Goal: Task Accomplishment & Management: Complete application form

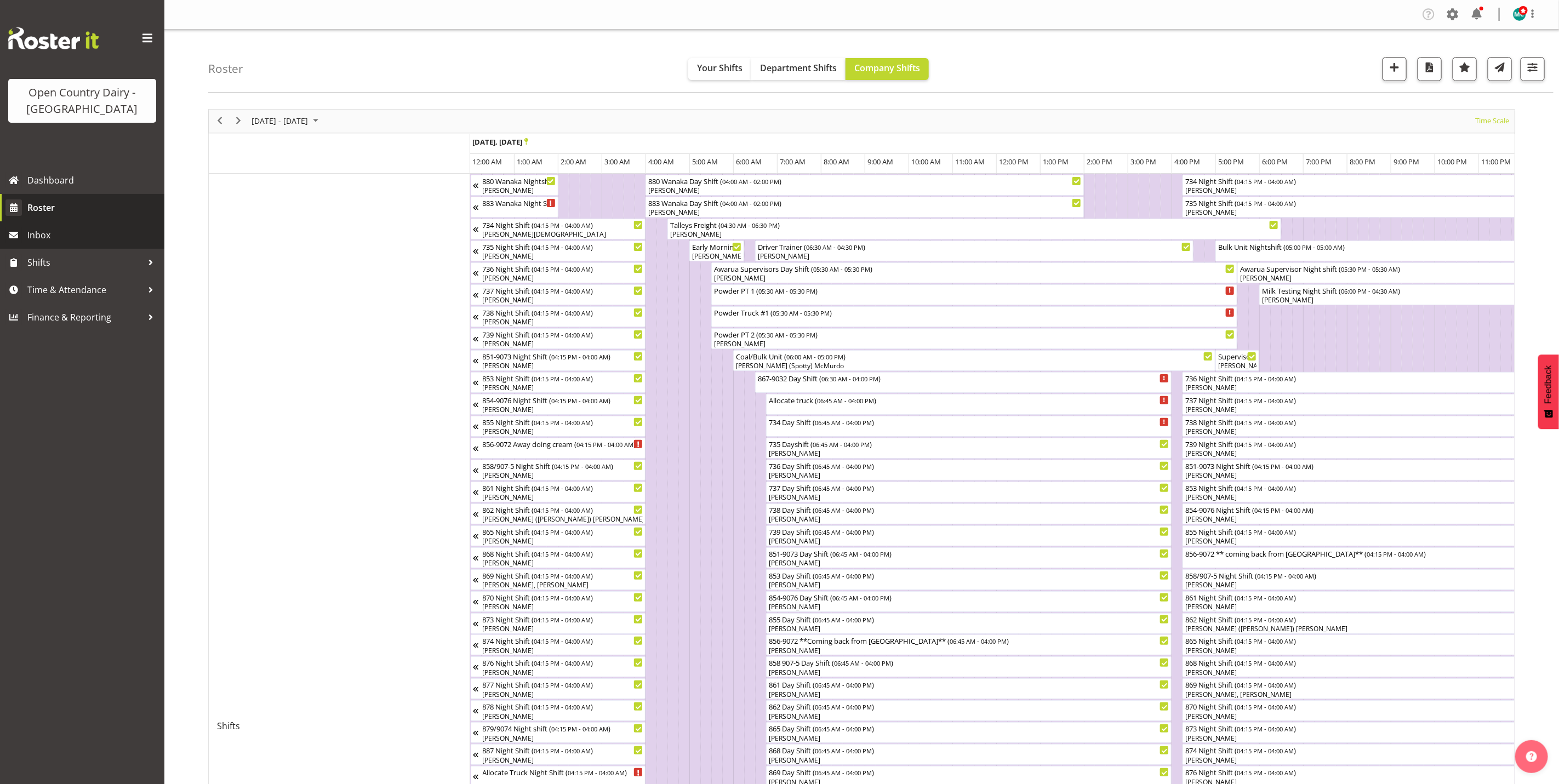
scroll to position [0, 6318]
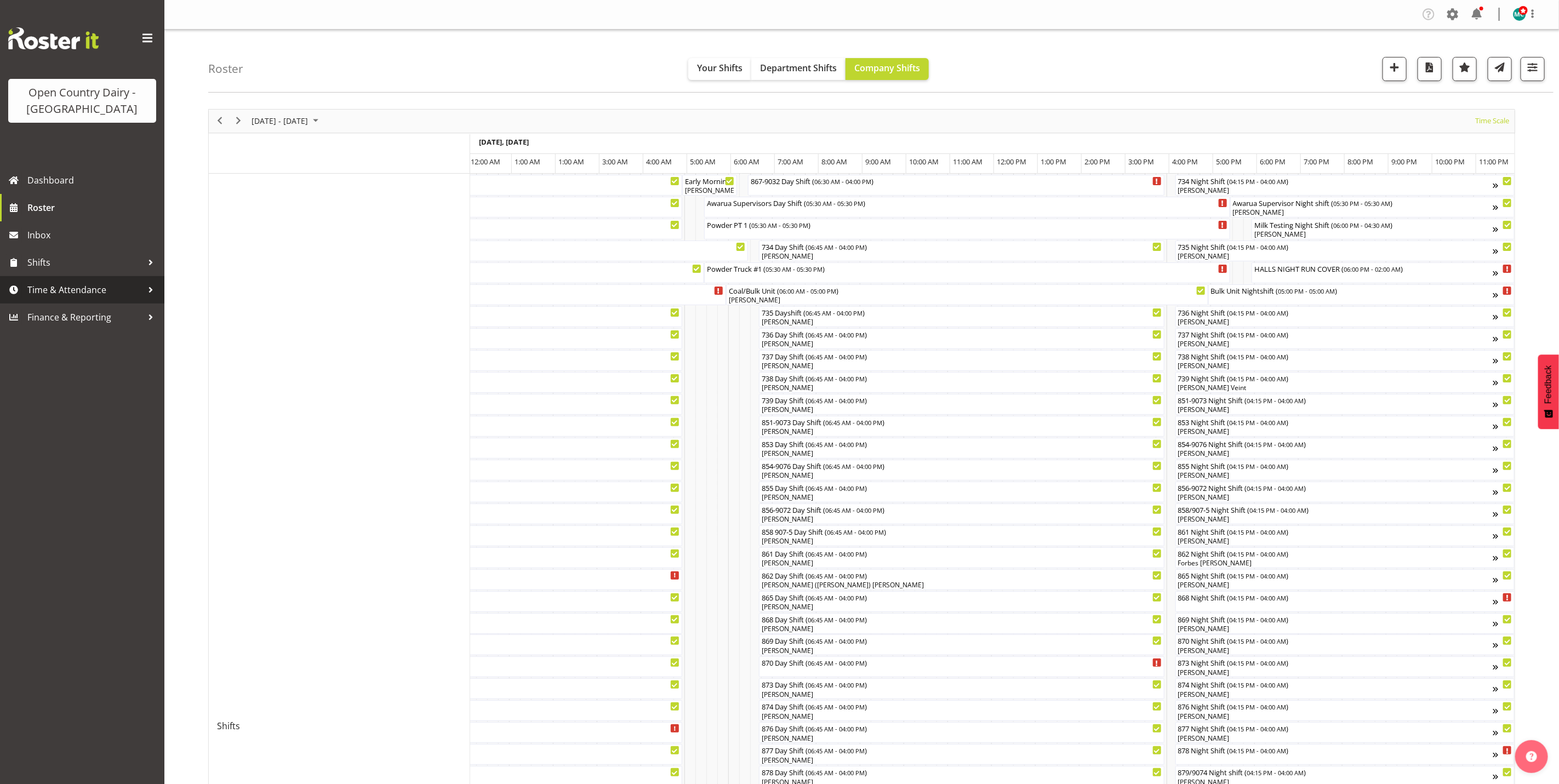
click at [53, 296] on span "Time & Attendance" at bounding box center [85, 289] width 115 height 17
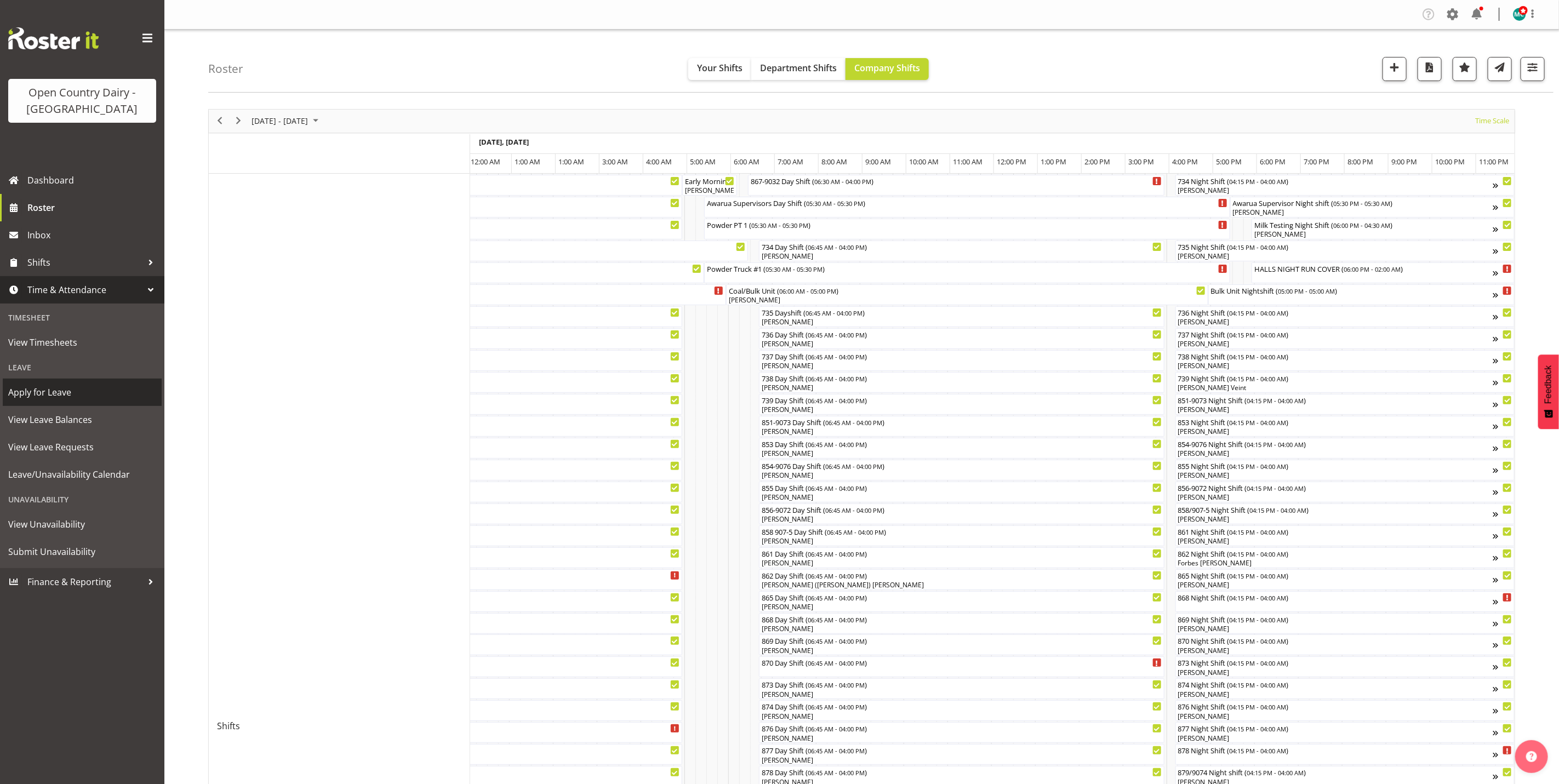
click at [42, 395] on span "Apply for Leave" at bounding box center [82, 392] width 148 height 17
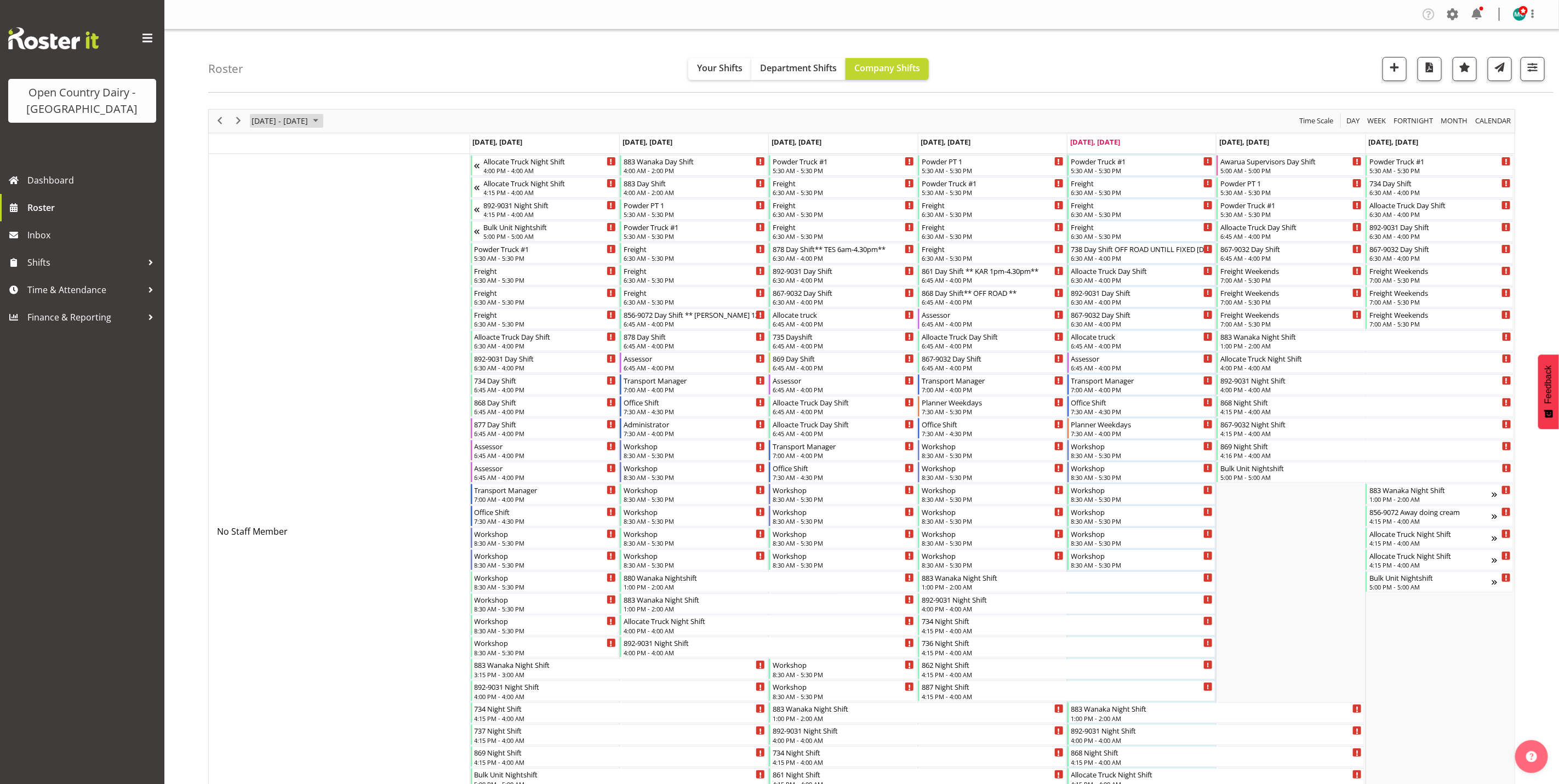
click at [276, 122] on span "September 15 - 21, 2025" at bounding box center [279, 120] width 59 height 13
click at [346, 147] on span "previous month" at bounding box center [347, 148] width 19 height 20
click at [367, 151] on span "next month" at bounding box center [367, 148] width 19 height 20
click at [335, 225] on span "17" at bounding box center [333, 223] width 17 height 17
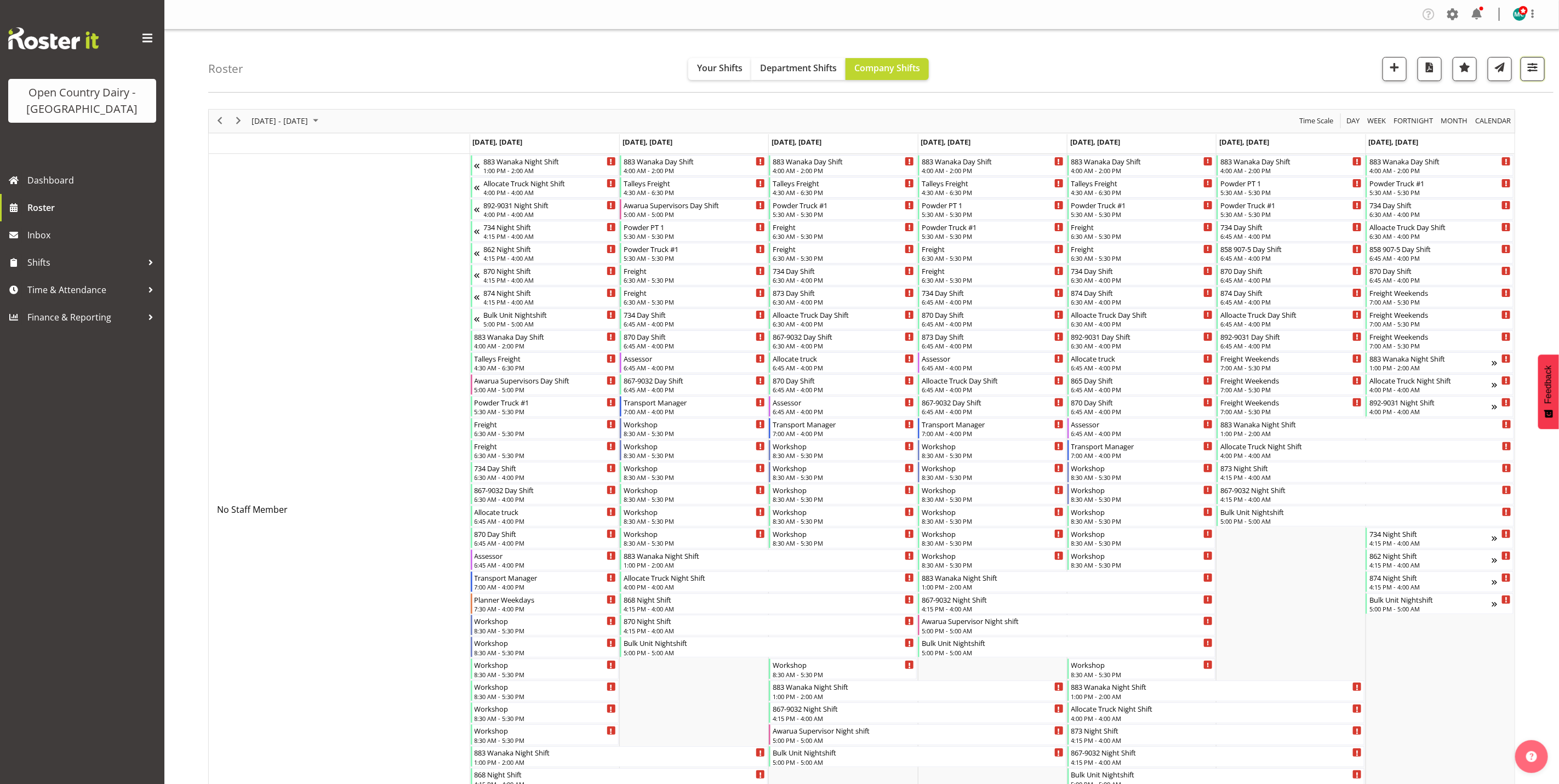
click at [1541, 62] on button "button" at bounding box center [1532, 68] width 24 height 24
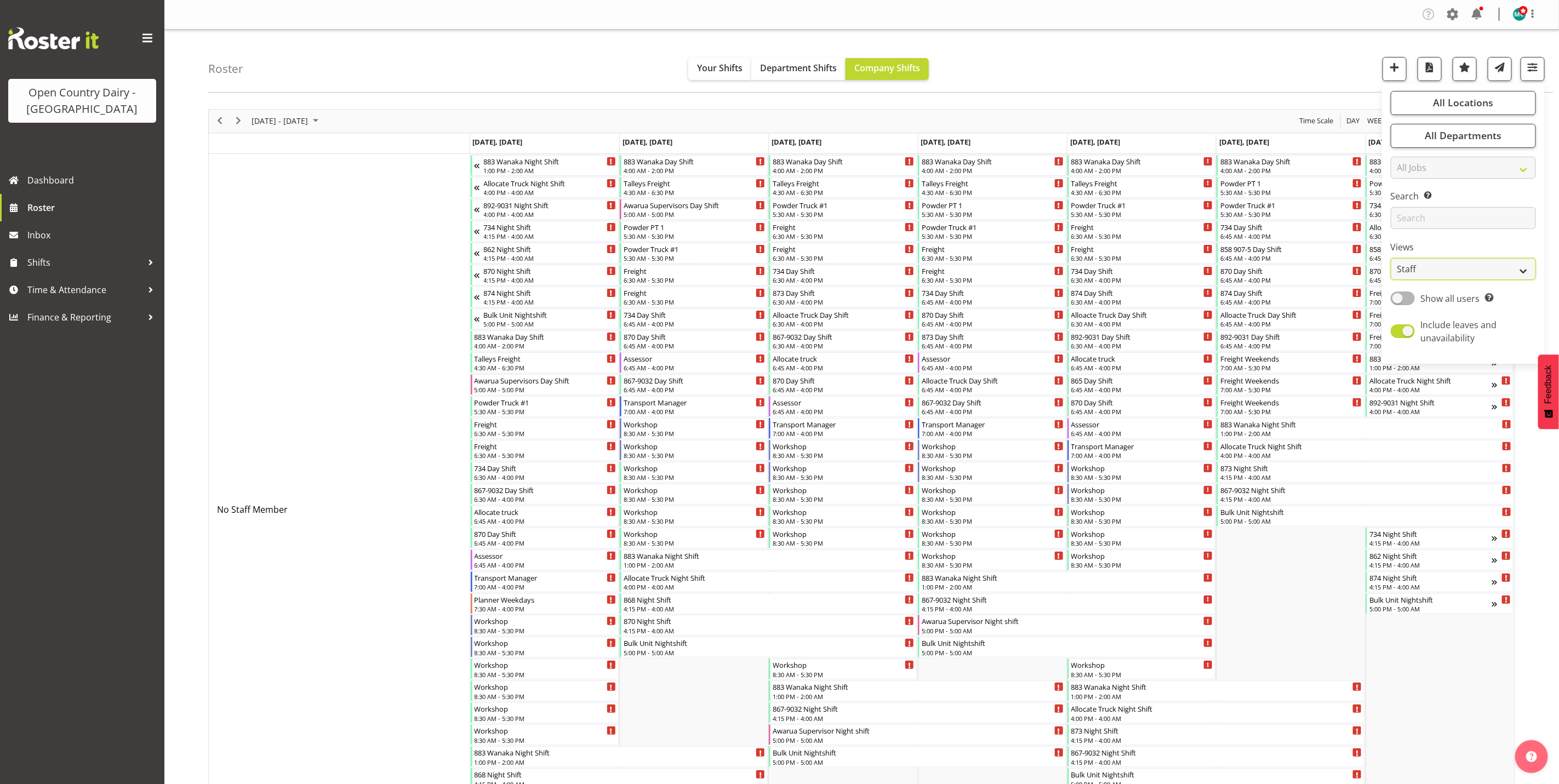
click at [1444, 263] on select "Staff Role Shift - Horizontal Shift - Vertical Staff - Location" at bounding box center [1463, 269] width 146 height 22
select select "shiftH"
click at [1391, 258] on select "Staff Role Shift - Horizontal Shift - Vertical Staff - Location" at bounding box center [1463, 269] width 146 height 22
